Goal: Transaction & Acquisition: Purchase product/service

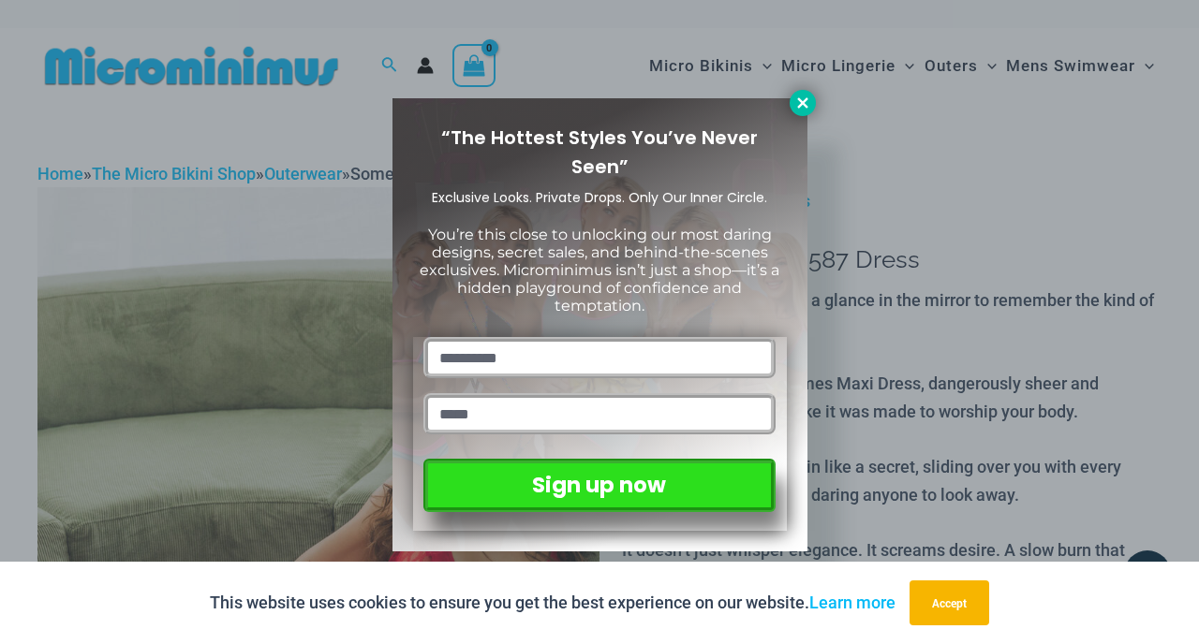
click at [797, 109] on icon at bounding box center [802, 103] width 17 height 17
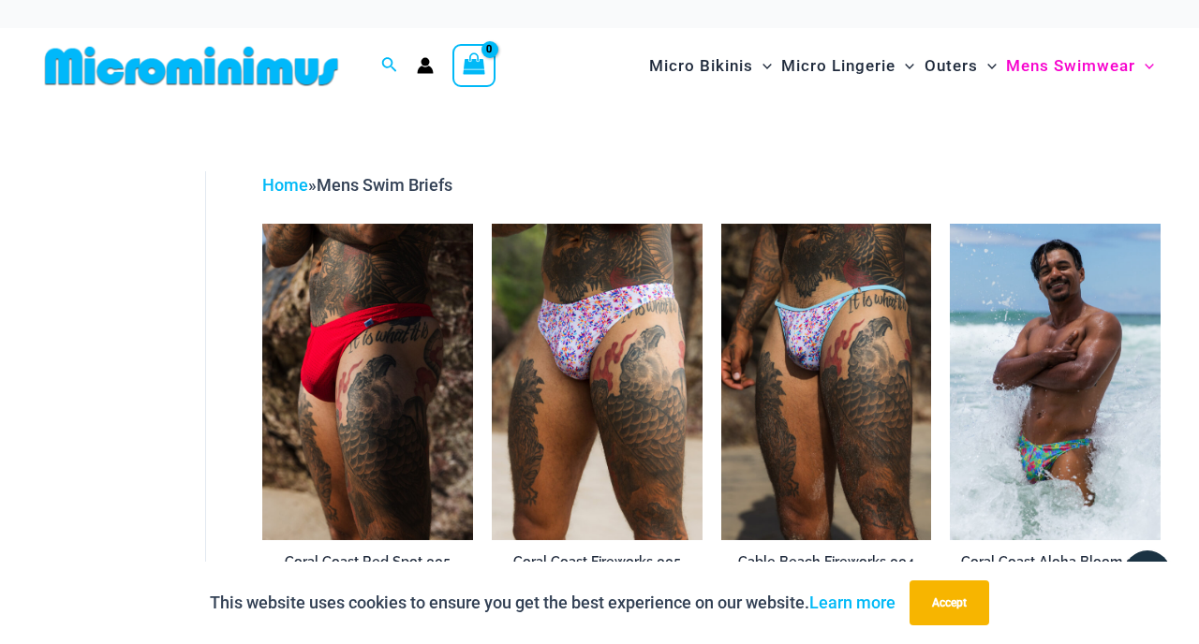
click at [278, 64] on img at bounding box center [191, 66] width 308 height 42
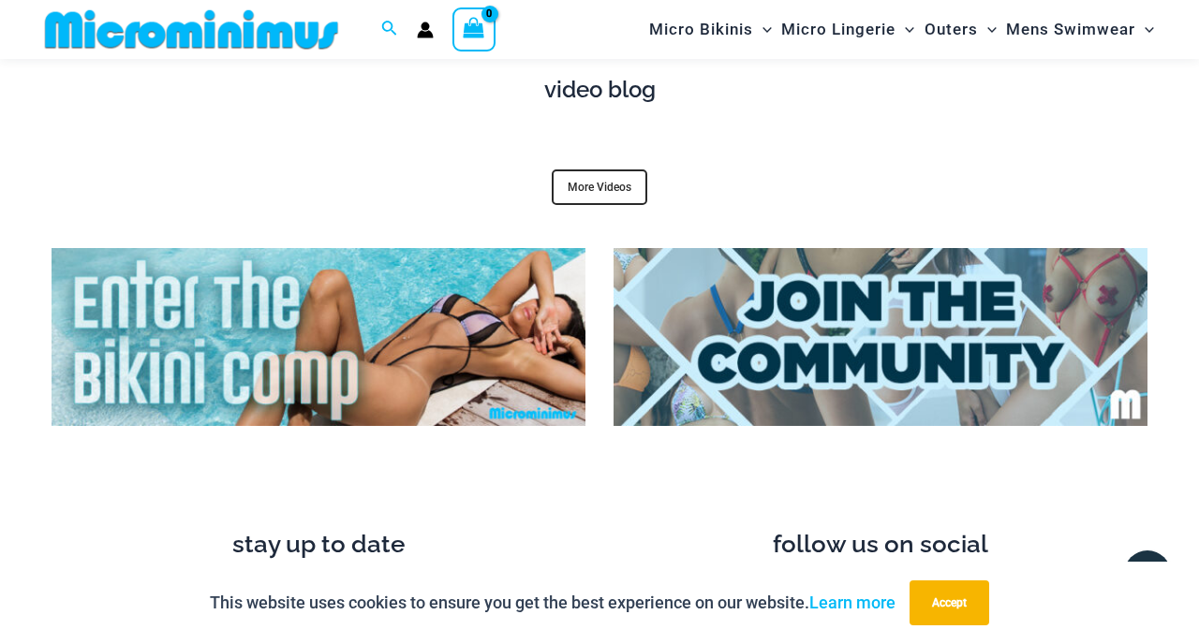
scroll to position [6289, 0]
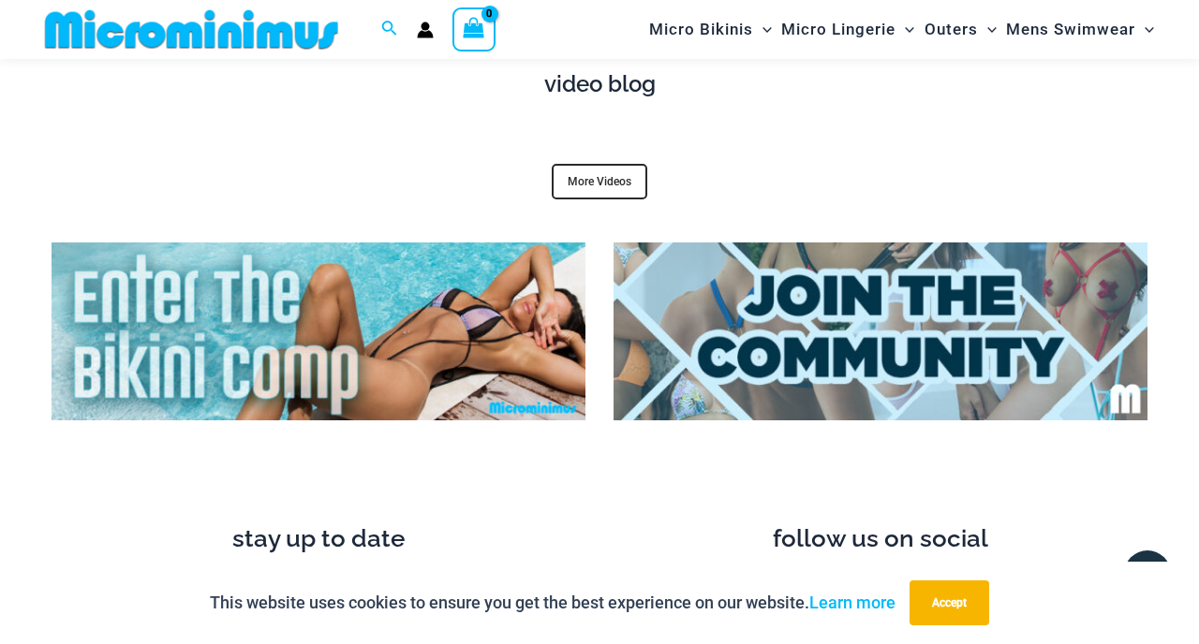
click at [500, 327] on img at bounding box center [319, 332] width 534 height 178
